Goal: Information Seeking & Learning: Learn about a topic

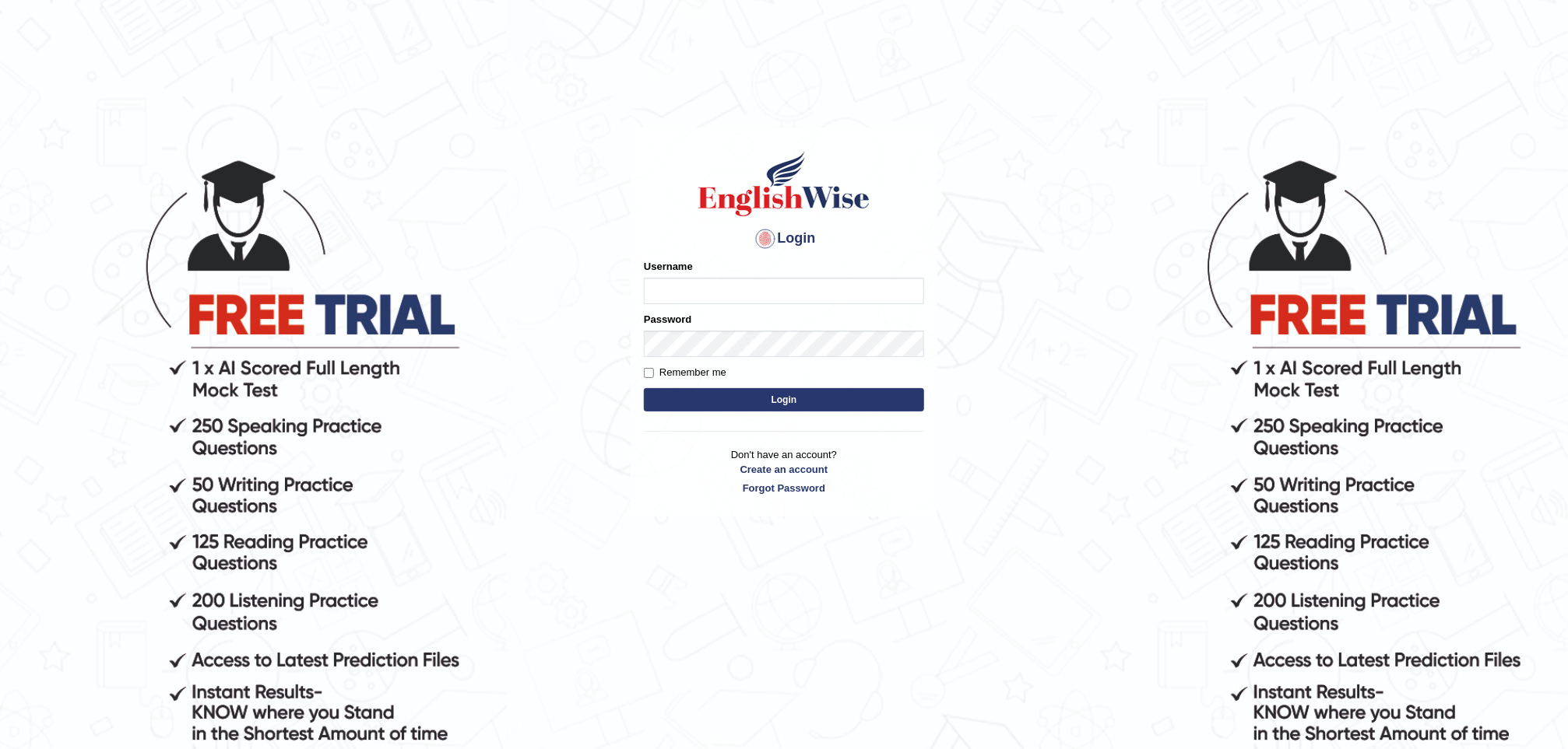
type input "Rajpradip"
click at [784, 394] on button "Login" at bounding box center [784, 400] width 281 height 23
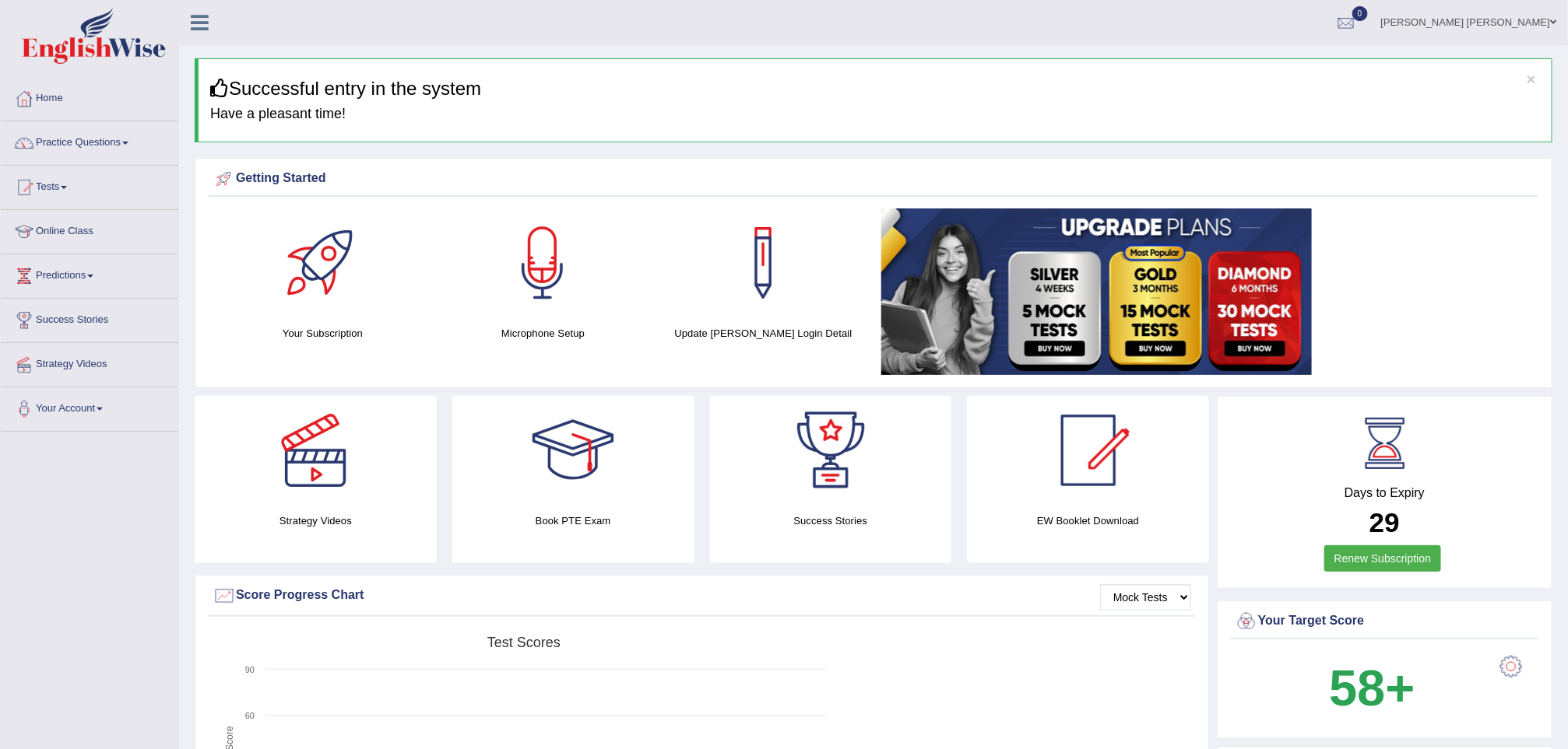
click at [108, 148] on link "Practice Questions" at bounding box center [90, 141] width 178 height 39
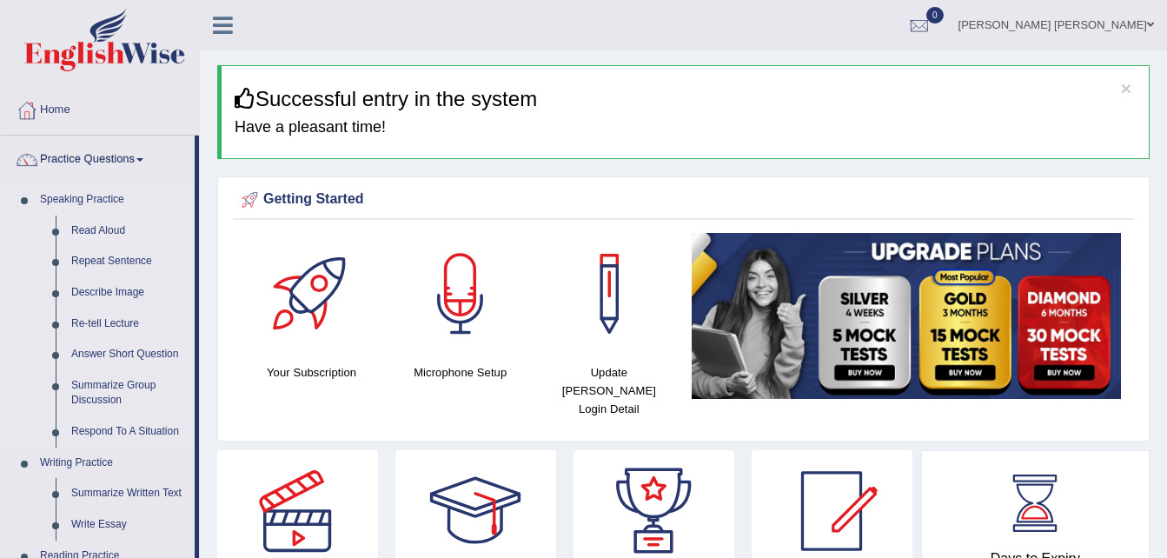
click at [92, 228] on link "Read Aloud" at bounding box center [128, 230] width 131 height 31
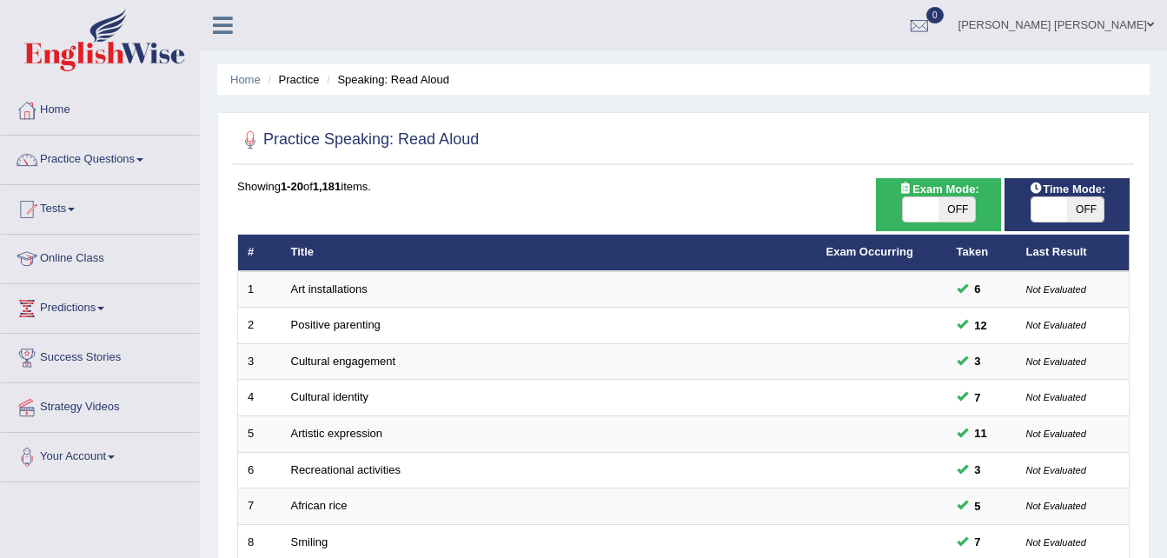
scroll to position [487, 0]
